Goal: Transaction & Acquisition: Purchase product/service

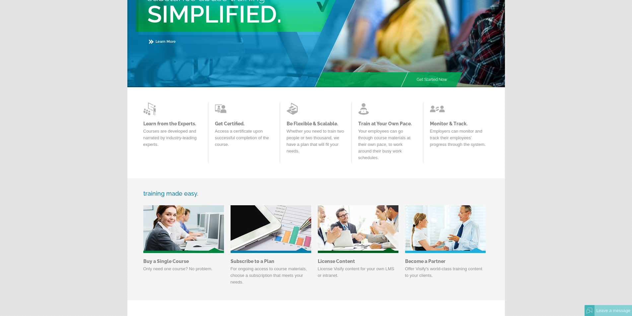
scroll to position [66, 0]
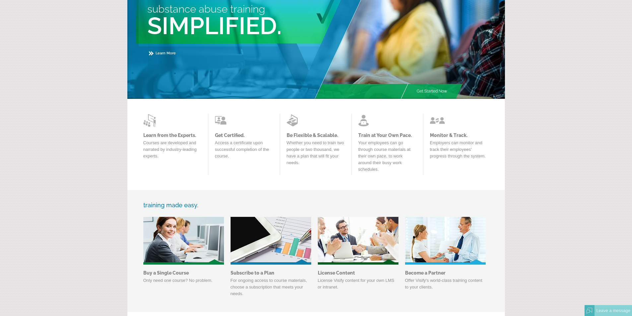
click at [228, 136] on link "Get Certified." at bounding box center [244, 135] width 58 height 5
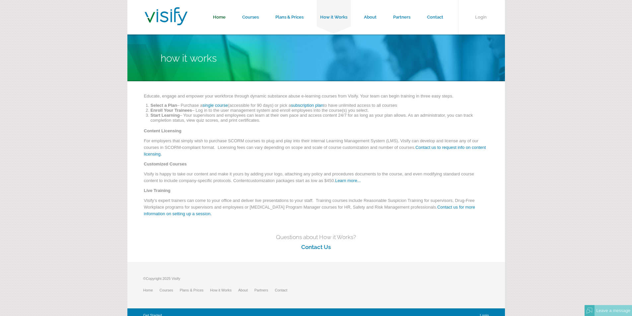
click at [223, 18] on link "Home" at bounding box center [219, 17] width 29 height 34
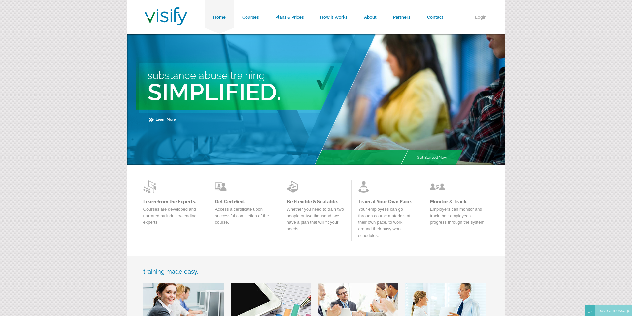
click at [178, 202] on link "Learn from the Experts." at bounding box center [172, 201] width 58 height 5
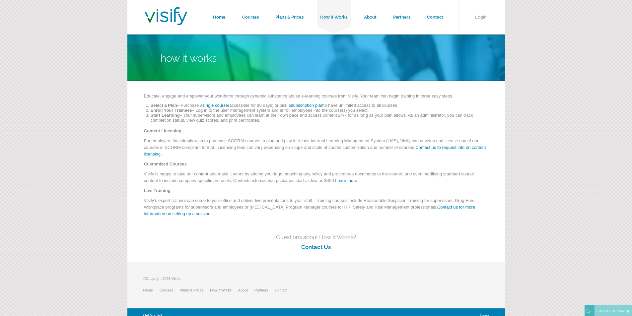
click at [216, 104] on link "single course" at bounding box center [215, 105] width 26 height 5
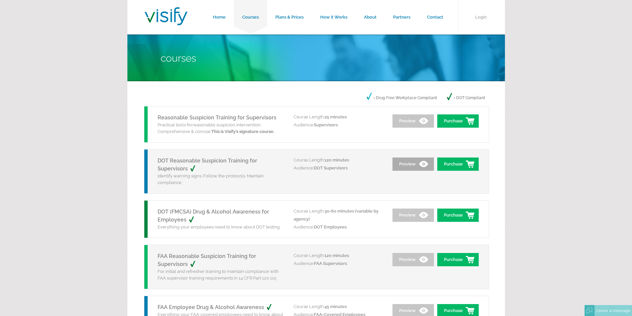
click at [415, 166] on link "Preview" at bounding box center [412, 163] width 41 height 13
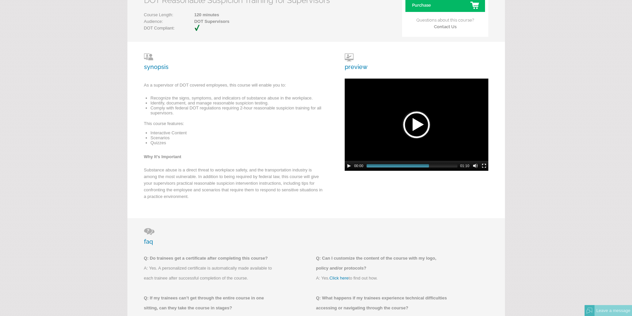
scroll to position [99, 0]
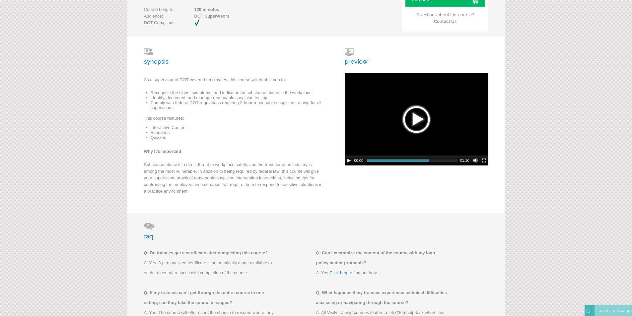
click at [415, 121] on div at bounding box center [415, 119] width 33 height 33
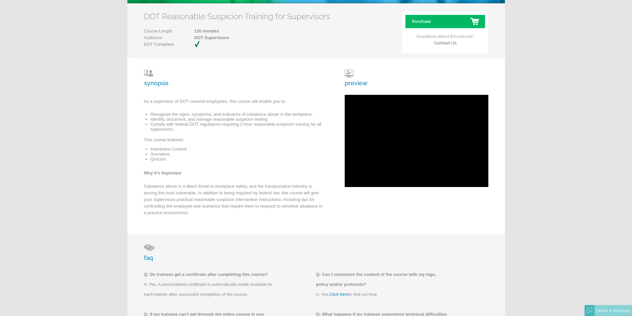
scroll to position [66, 0]
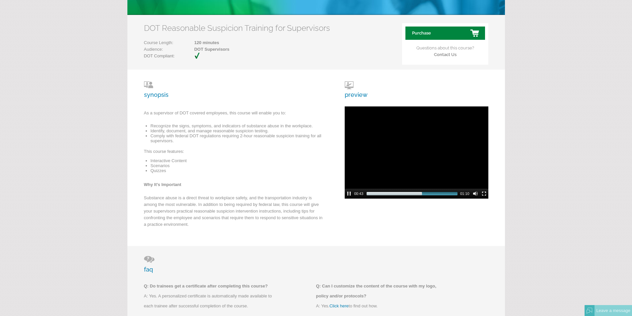
click at [445, 33] on link "Purchase" at bounding box center [445, 33] width 80 height 13
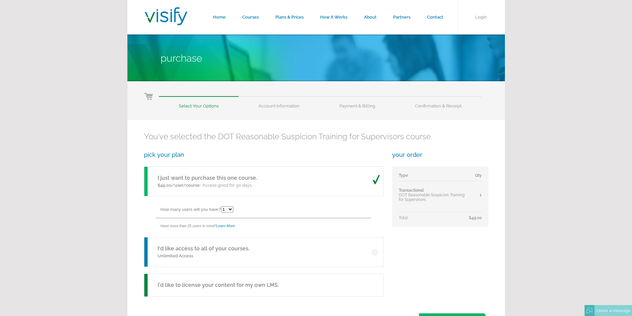
click at [46, 177] on form "Home Courses Plans & Prices How it Works About Partners Contact Login [GEOGRAPH…" at bounding box center [316, 320] width 632 height 641
